Goal: Task Accomplishment & Management: Manage account settings

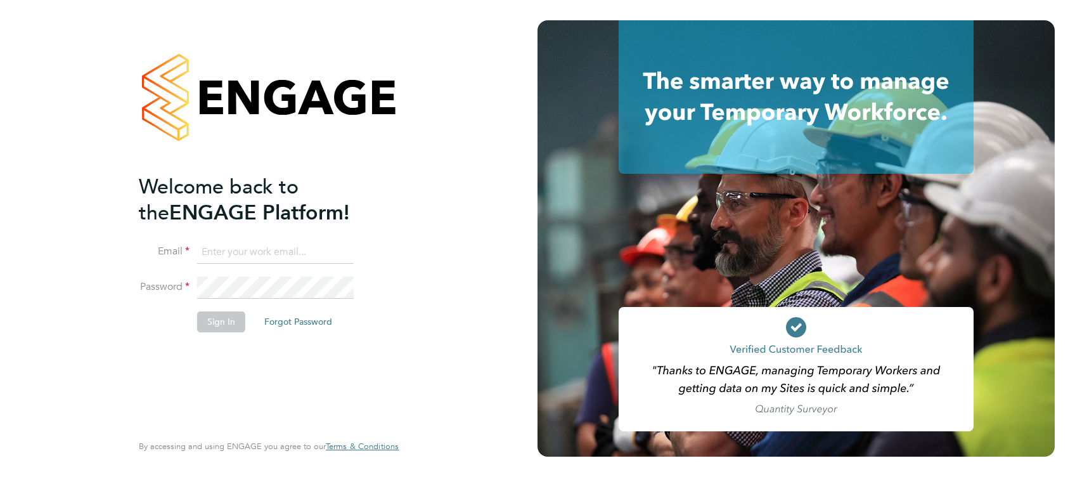
type input "ethan.yapp@cpplc.com"
click at [221, 324] on button "Sign In" at bounding box center [221, 321] width 48 height 20
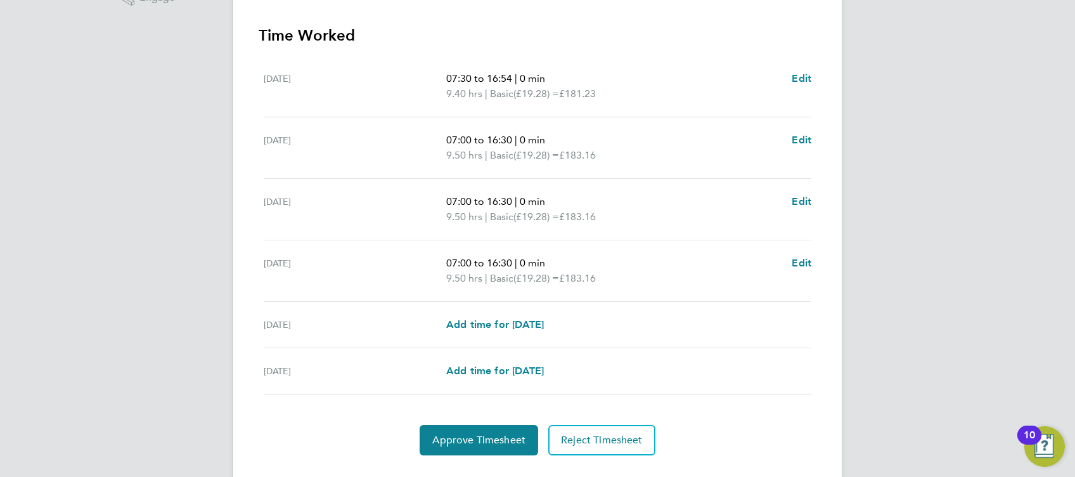
scroll to position [376, 0]
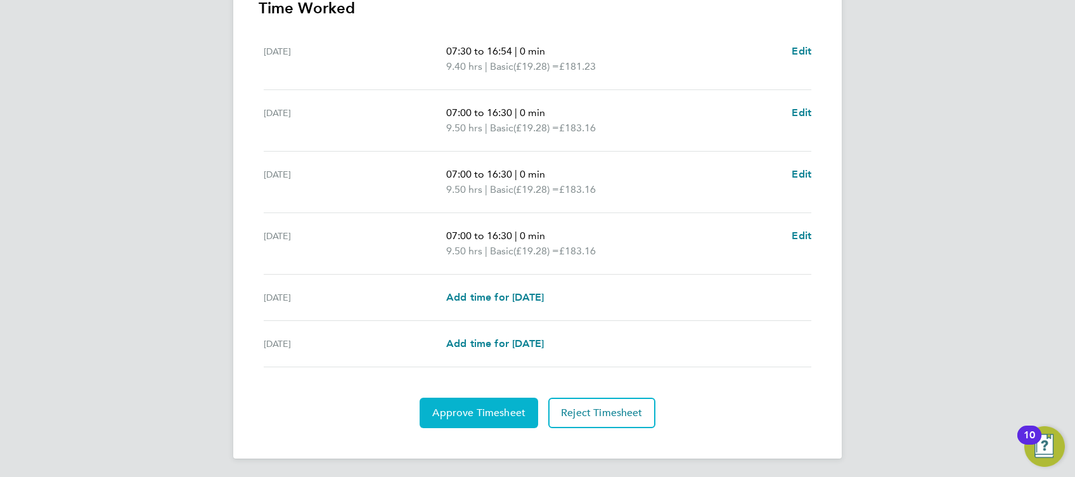
click at [494, 415] on span "Approve Timesheet" at bounding box center [478, 412] width 93 height 13
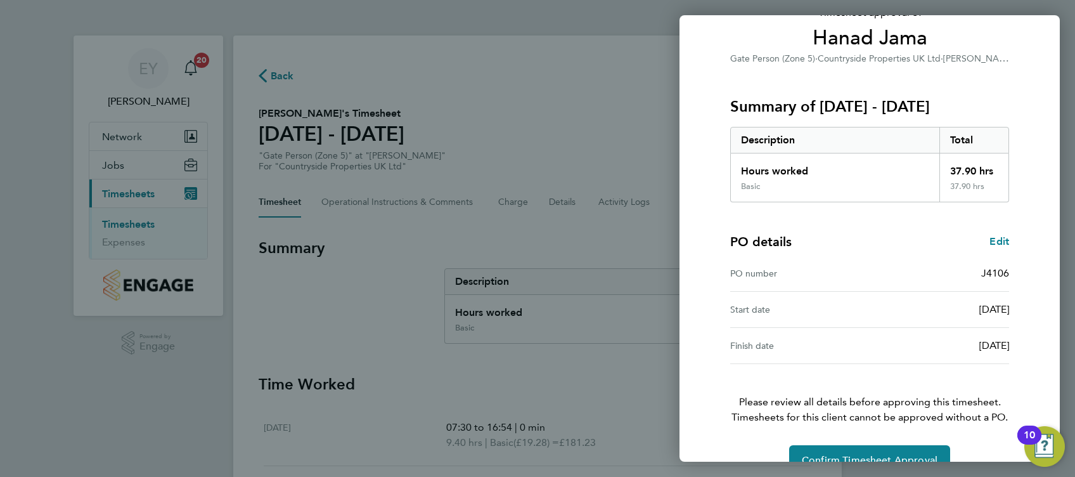
scroll to position [130, 0]
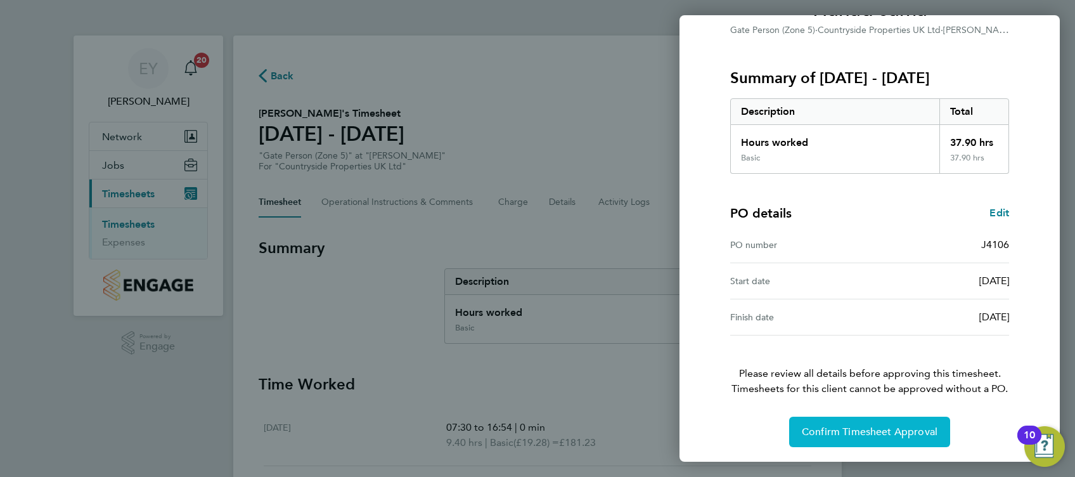
click at [891, 445] on button "Confirm Timesheet Approval" at bounding box center [869, 431] width 161 height 30
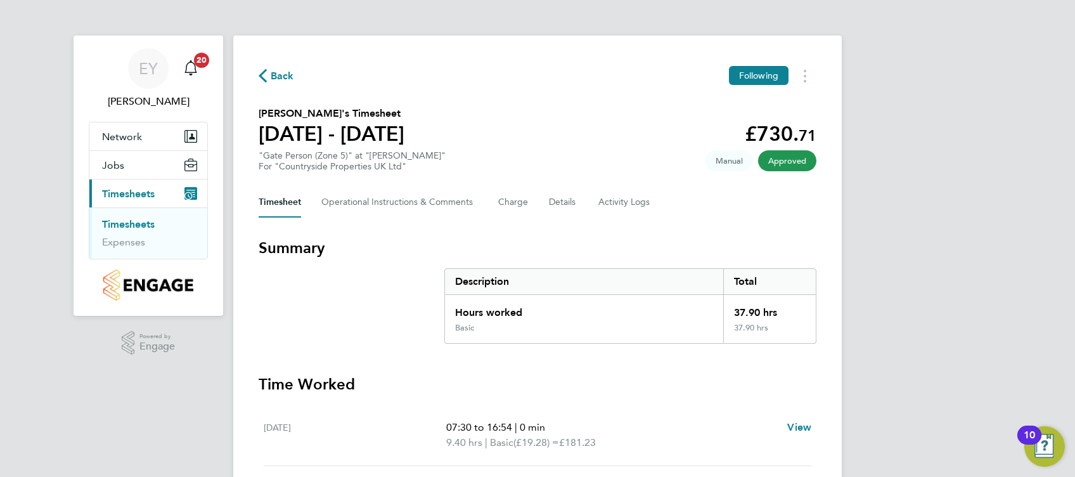
click at [134, 218] on link "Timesheets" at bounding box center [128, 224] width 53 height 12
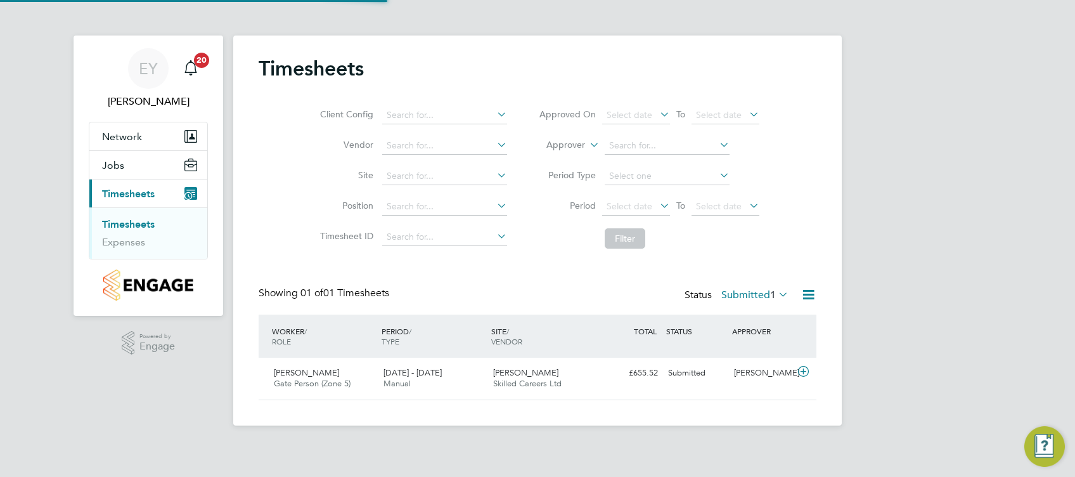
scroll to position [32, 110]
click at [525, 371] on span "[PERSON_NAME]" at bounding box center [525, 372] width 65 height 11
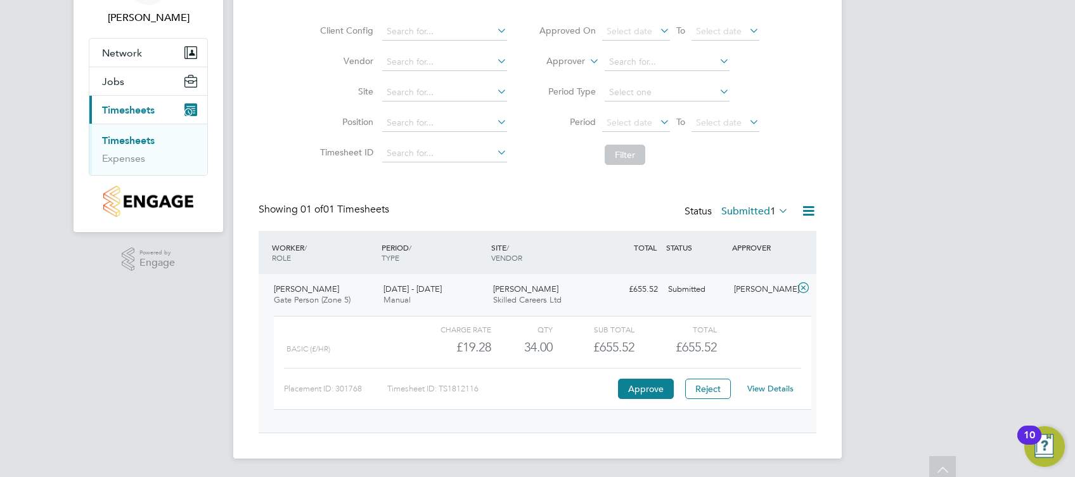
scroll to position [85, 0]
click at [641, 382] on button "Approve" at bounding box center [646, 387] width 56 height 20
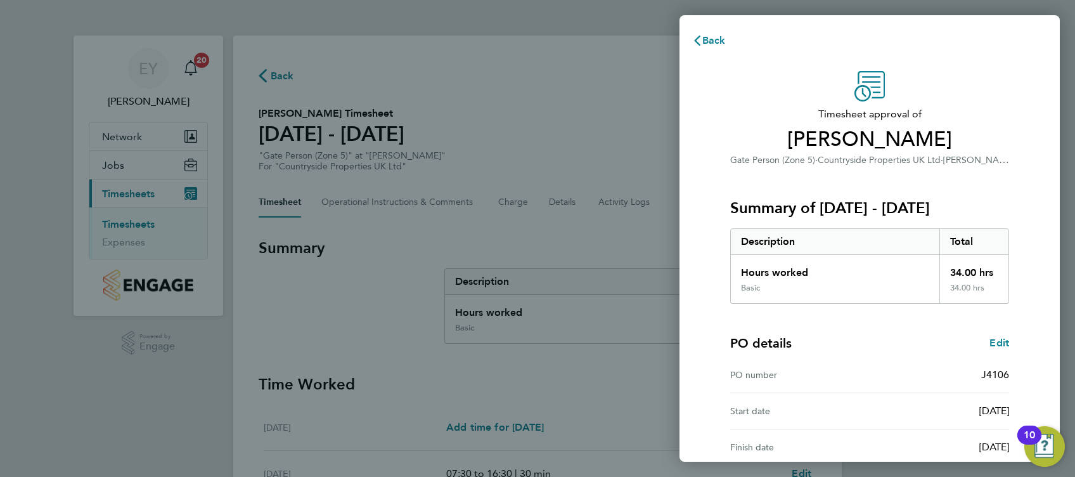
scroll to position [130, 0]
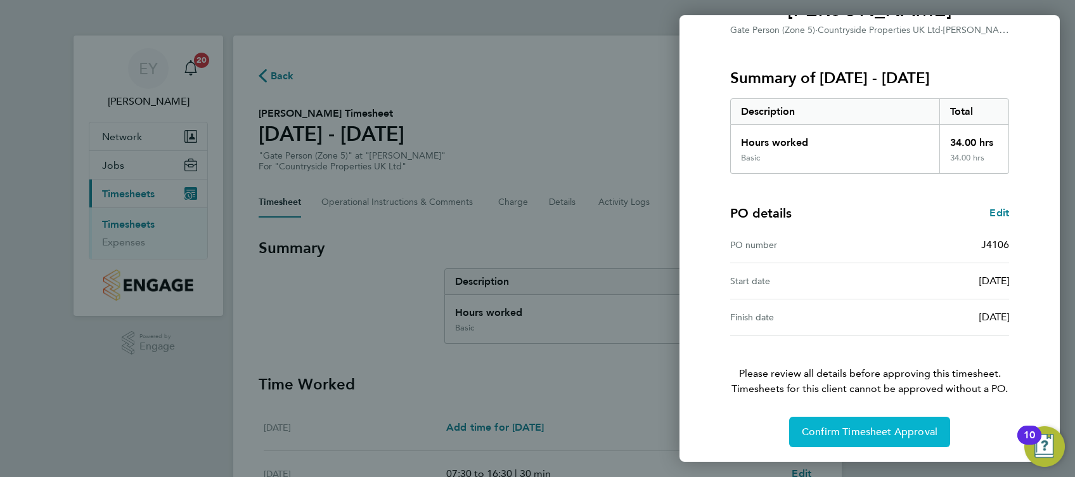
click at [877, 425] on span "Confirm Timesheet Approval" at bounding box center [870, 431] width 136 height 13
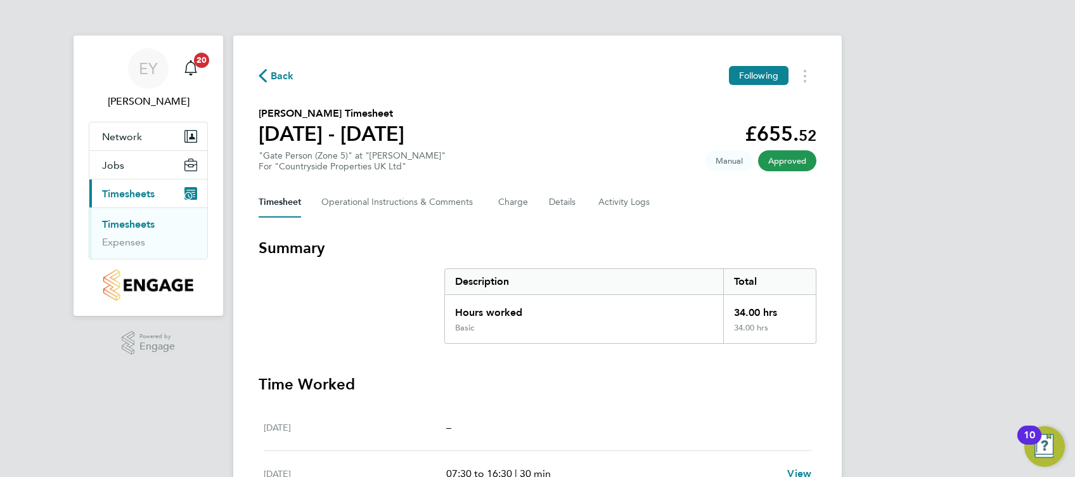
click at [120, 222] on link "Timesheets" at bounding box center [128, 224] width 53 height 12
